Goal: Information Seeking & Learning: Learn about a topic

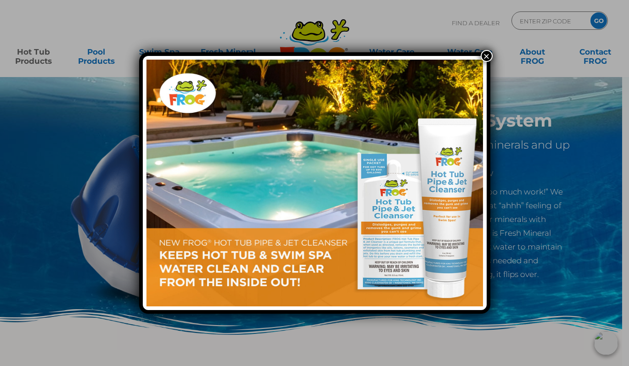
click at [327, 160] on img at bounding box center [314, 183] width 336 height 247
click at [484, 54] on button "×" at bounding box center [487, 56] width 12 height 12
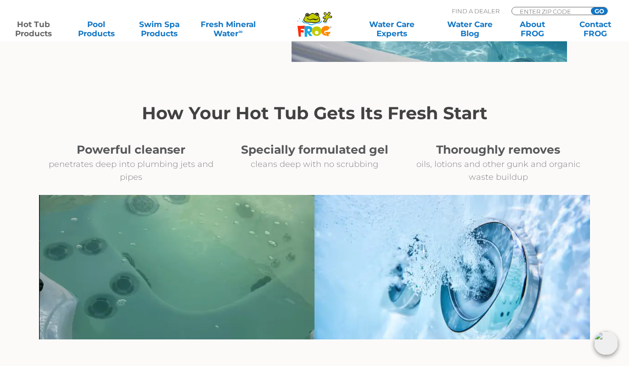
scroll to position [938, 0]
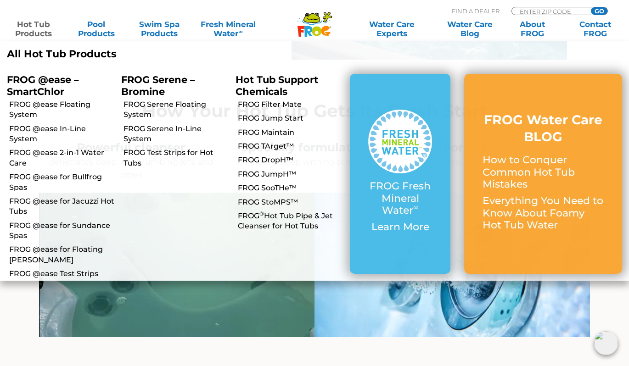
click at [43, 29] on link "Hot Tub Products" at bounding box center [33, 29] width 49 height 18
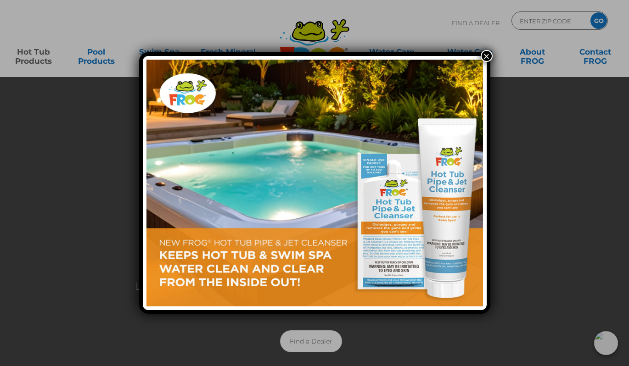
click at [487, 56] on button "×" at bounding box center [487, 56] width 12 height 12
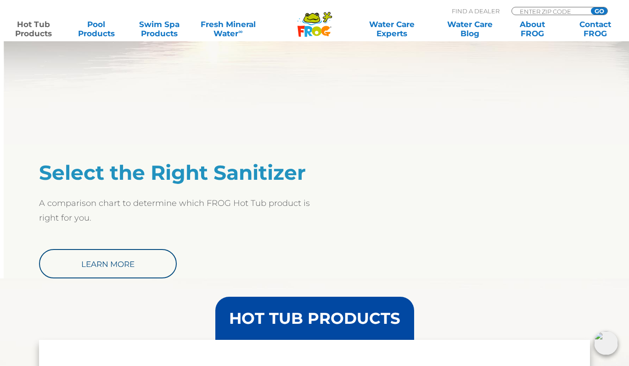
scroll to position [649, 0]
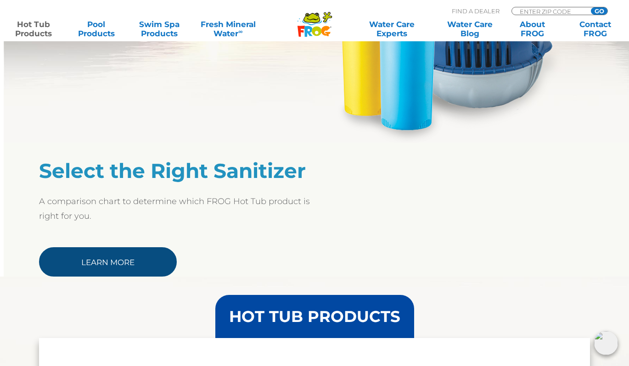
click at [119, 260] on link "Learn More" at bounding box center [108, 261] width 138 height 29
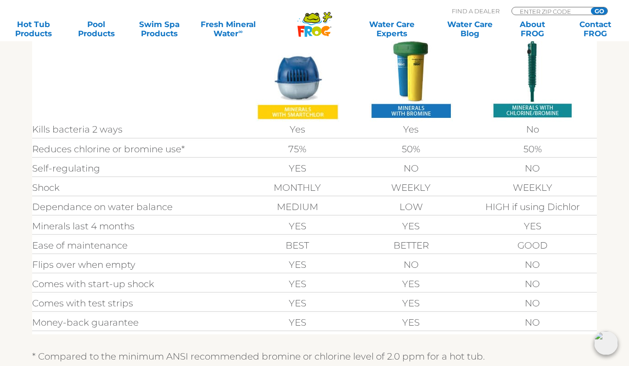
scroll to position [310, 0]
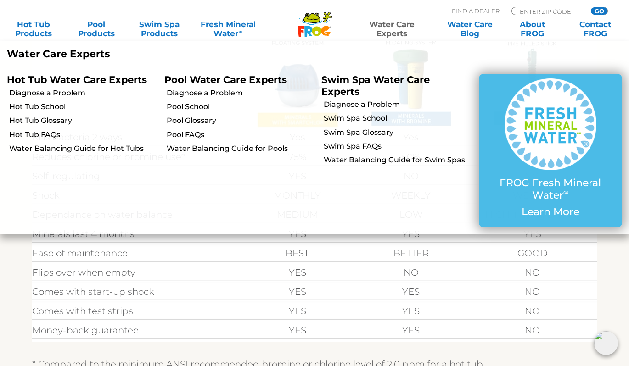
click at [403, 33] on link "Water Care Experts" at bounding box center [391, 29] width 79 height 18
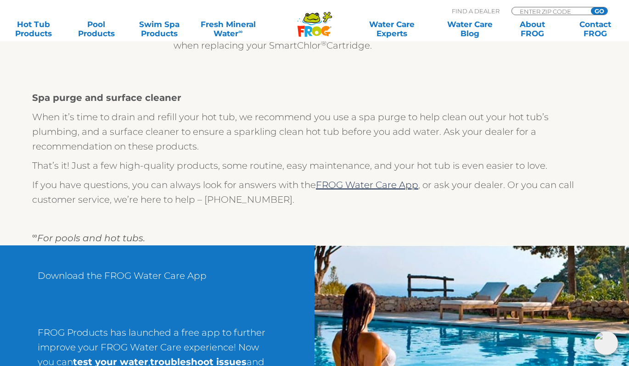
scroll to position [838, 0]
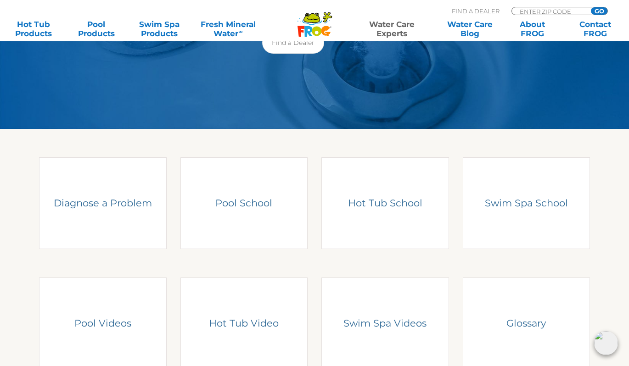
scroll to position [157, 0]
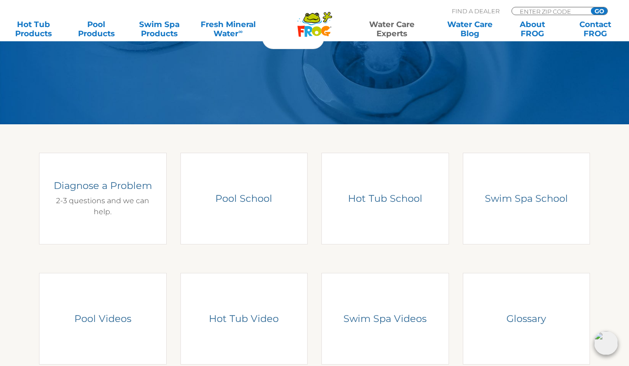
click at [116, 212] on div "Diagnose a Problem 2-3 questions and we can help." at bounding box center [102, 198] width 101 height 38
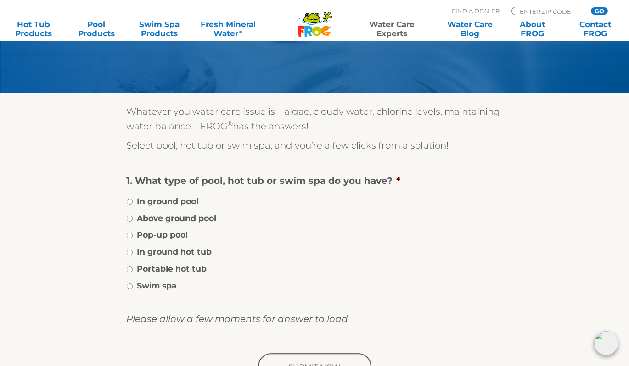
scroll to position [90, 0]
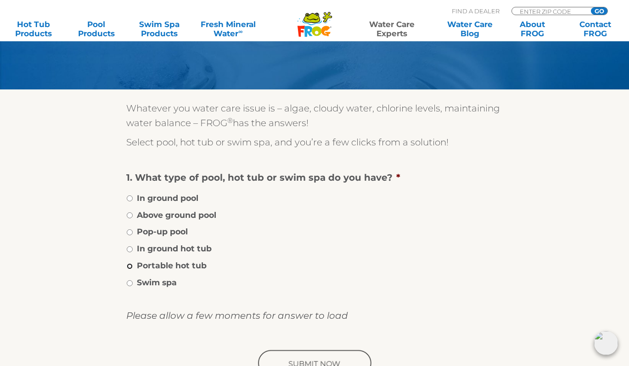
click at [131, 267] on input "Portable hot tub" at bounding box center [130, 266] width 6 height 6
radio input "true"
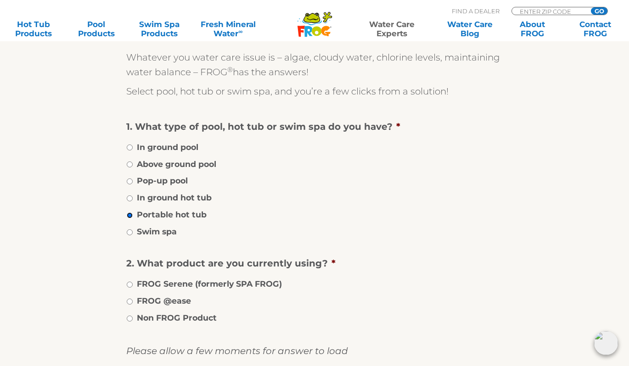
scroll to position [144, 0]
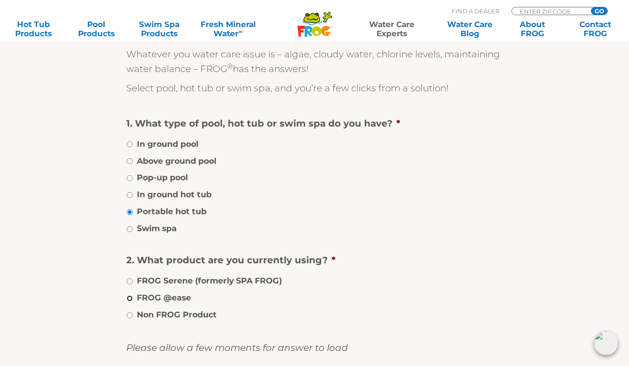
click at [132, 298] on input "FROG @ease" at bounding box center [130, 299] width 6 height 6
radio input "true"
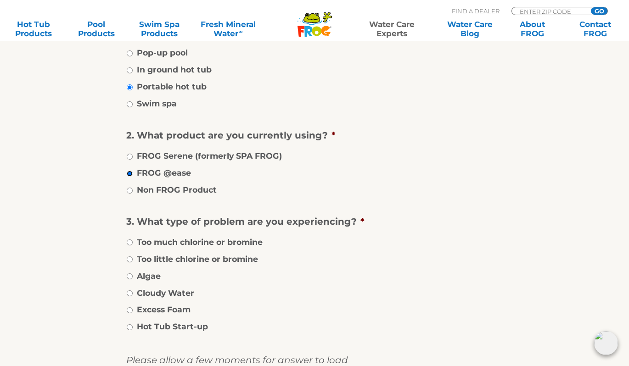
scroll to position [272, 0]
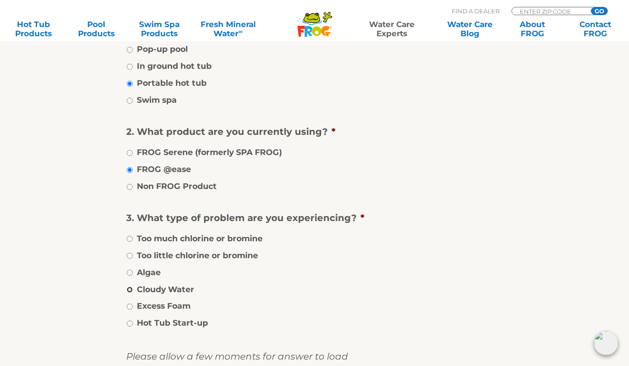
click at [130, 291] on input "Cloudy Water" at bounding box center [130, 290] width 6 height 6
radio input "true"
click at [129, 305] on input "Excess Foam" at bounding box center [130, 307] width 6 height 6
radio input "true"
click at [129, 291] on input "Cloudy Water" at bounding box center [130, 290] width 6 height 6
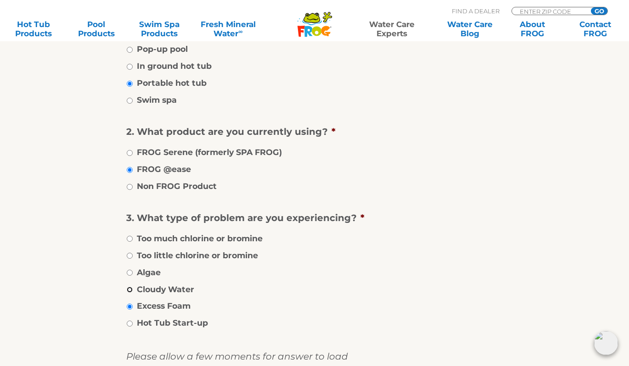
radio input "true"
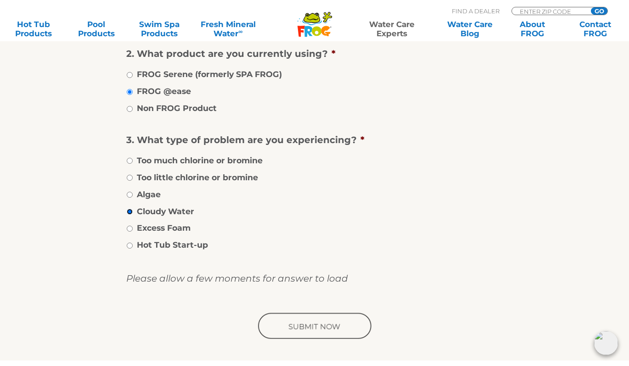
scroll to position [352, 0]
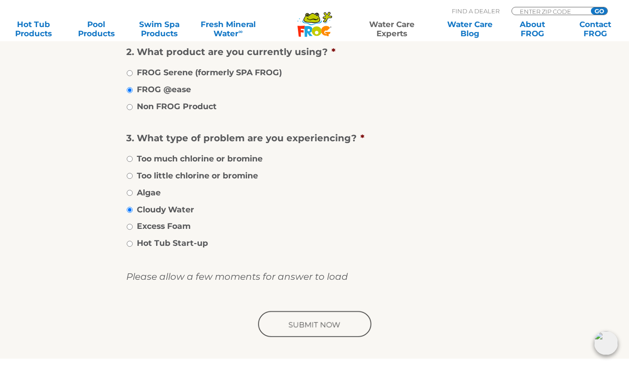
click at [330, 325] on input "image" at bounding box center [314, 324] width 117 height 29
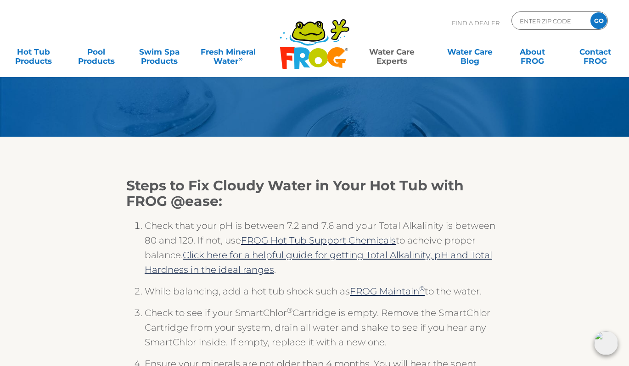
scroll to position [67, 0]
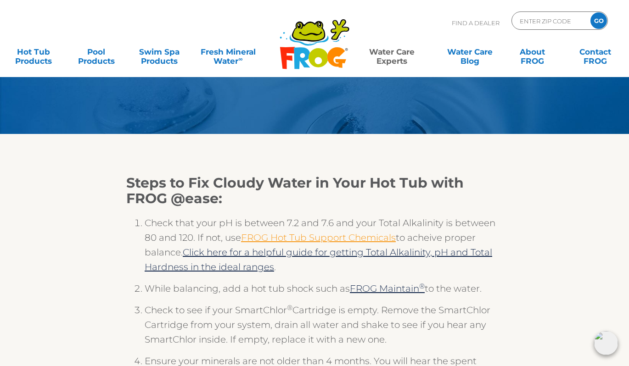
click at [366, 239] on link "FROG Hot Tub Support Chemicals" at bounding box center [318, 237] width 155 height 11
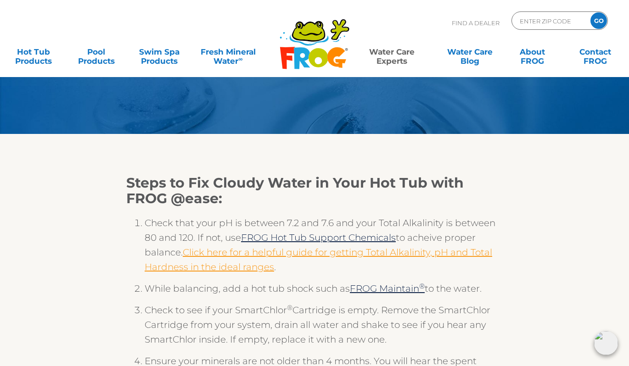
click at [293, 255] on link "Click here for a helpful guide for getting Total Alkalinity, pH and Total Hardn…" at bounding box center [318, 260] width 347 height 26
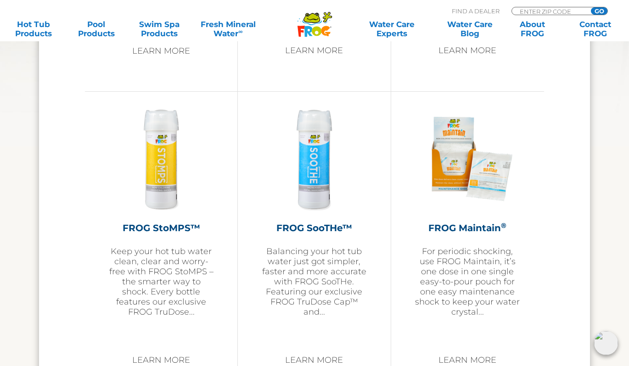
scroll to position [1398, 0]
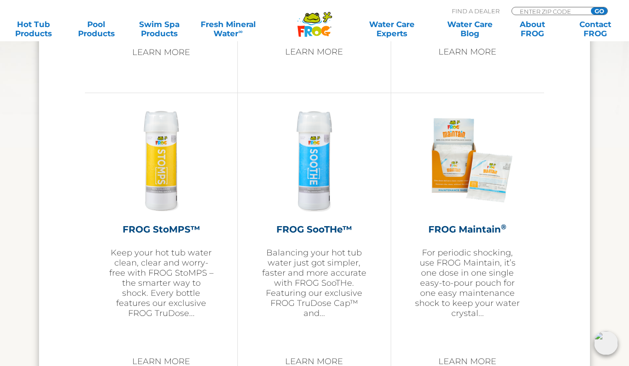
click at [463, 115] on img at bounding box center [467, 160] width 106 height 106
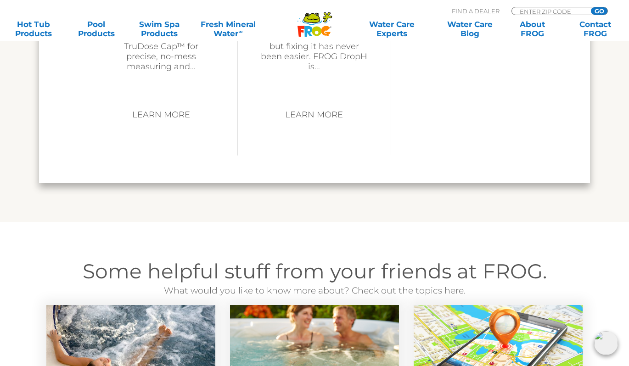
scroll to position [1948, 0]
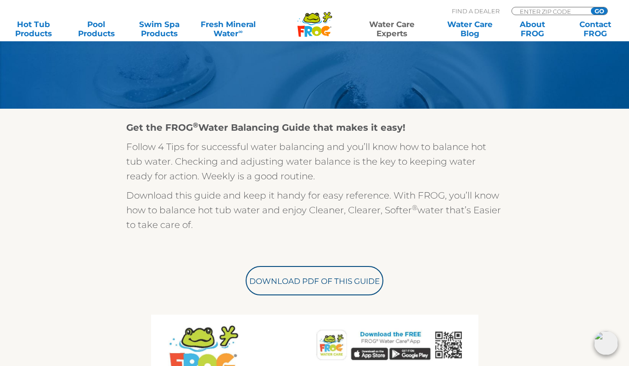
scroll to position [187, 0]
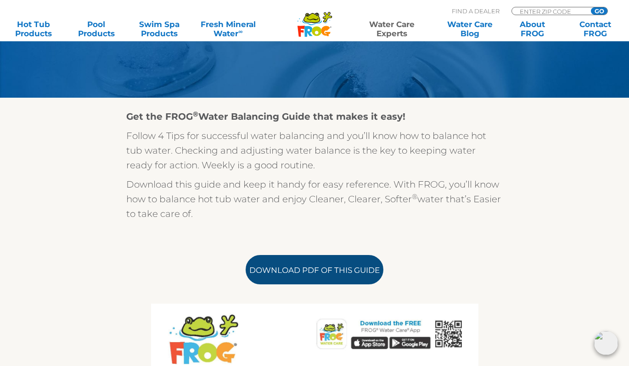
click at [335, 264] on link "Download PDF of this Guide" at bounding box center [315, 269] width 138 height 29
